Goal: Navigation & Orientation: Understand site structure

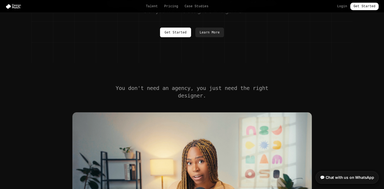
scroll to position [195, 0]
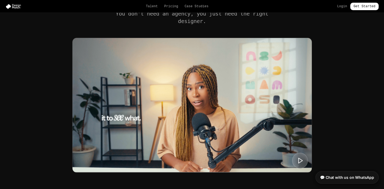
click at [297, 158] on icon at bounding box center [299, 160] width 7 height 7
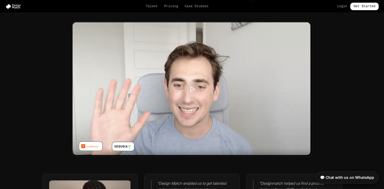
scroll to position [1298, 0]
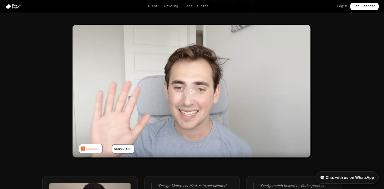
click at [193, 93] on button at bounding box center [192, 91] width 16 height 16
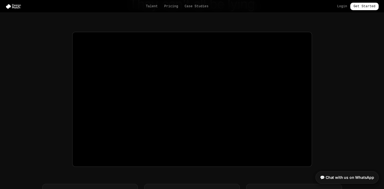
scroll to position [1289, 0]
click at [322, 84] on div at bounding box center [191, 100] width 299 height 135
click at [201, 8] on link "Case Studies" at bounding box center [196, 6] width 24 height 4
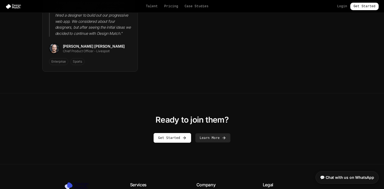
scroll to position [794, 0]
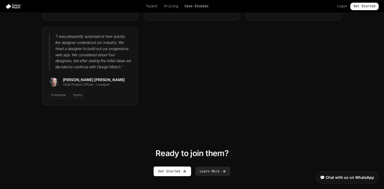
click at [203, 6] on link "Case Studies" at bounding box center [196, 6] width 24 height 4
click at [200, 6] on link "Case Studies" at bounding box center [196, 6] width 24 height 4
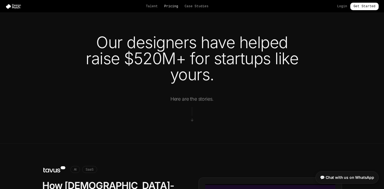
scroll to position [0, 0]
click at [170, 6] on link "Pricing" at bounding box center [171, 6] width 14 height 4
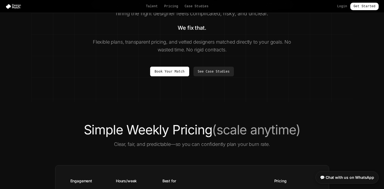
scroll to position [43, 0]
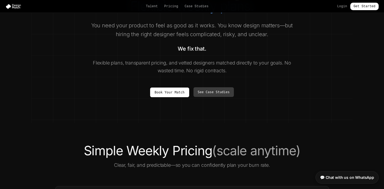
click at [218, 91] on link "See Case Studies" at bounding box center [213, 92] width 40 height 10
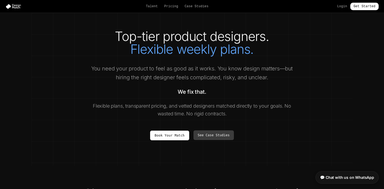
click at [221, 133] on link "See Case Studies" at bounding box center [213, 135] width 40 height 10
click at [150, 7] on link "Talent" at bounding box center [152, 6] width 12 height 4
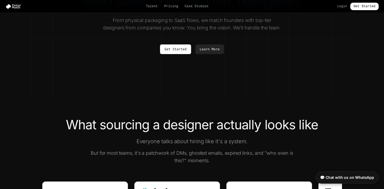
scroll to position [63, 0]
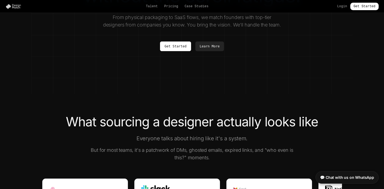
click at [18, 5] on img at bounding box center [14, 6] width 18 height 5
